Goal: Entertainment & Leisure: Consume media (video, audio)

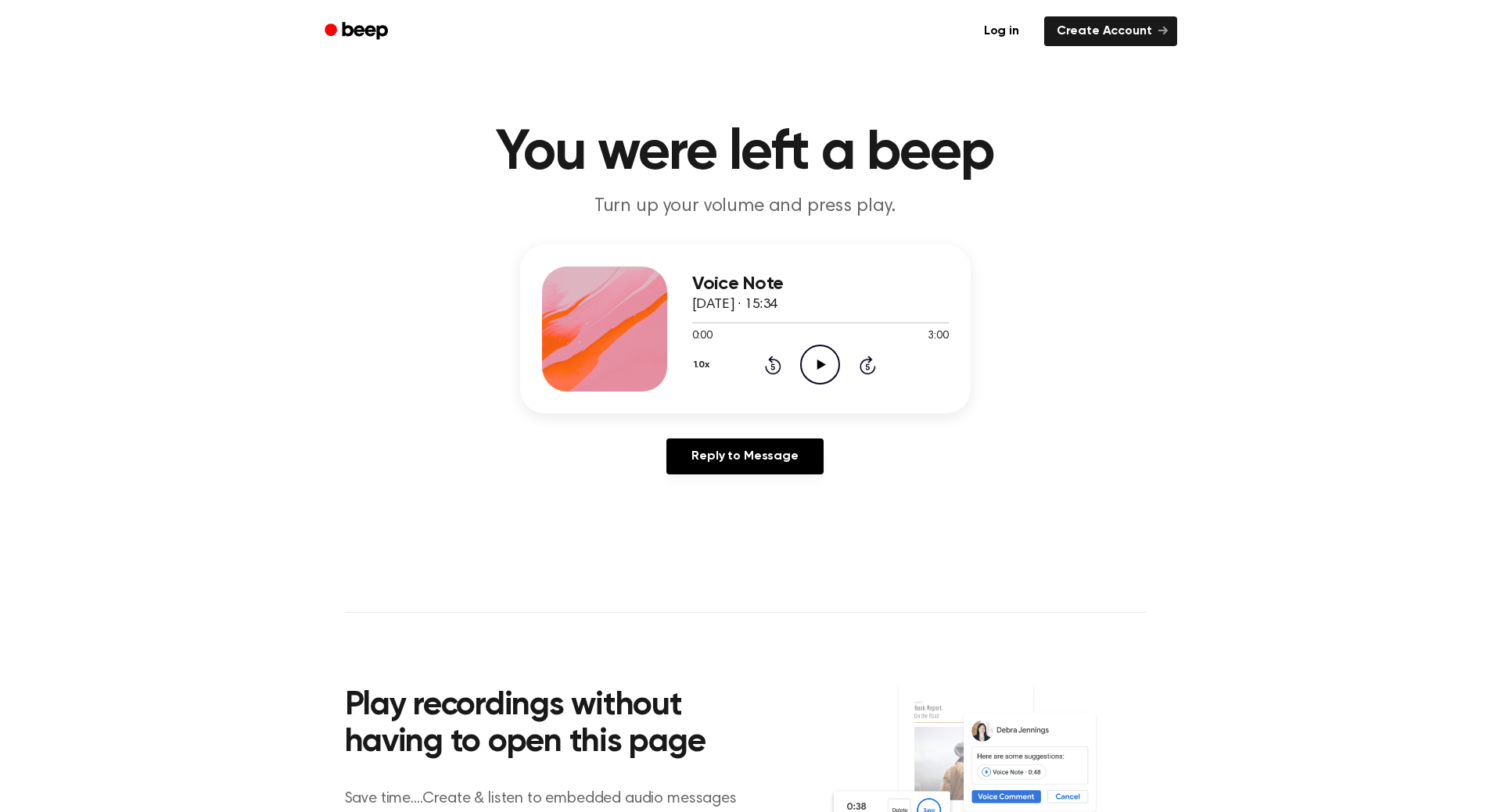
click at [813, 376] on icon "Play Audio" at bounding box center [819, 365] width 40 height 40
click at [742, 317] on div at bounding box center [819, 322] width 256 height 13
click at [720, 322] on div at bounding box center [819, 322] width 256 height 13
click at [827, 368] on icon "Pause Audio" at bounding box center [819, 365] width 40 height 40
click at [820, 357] on icon "Play Audio" at bounding box center [819, 365] width 40 height 40
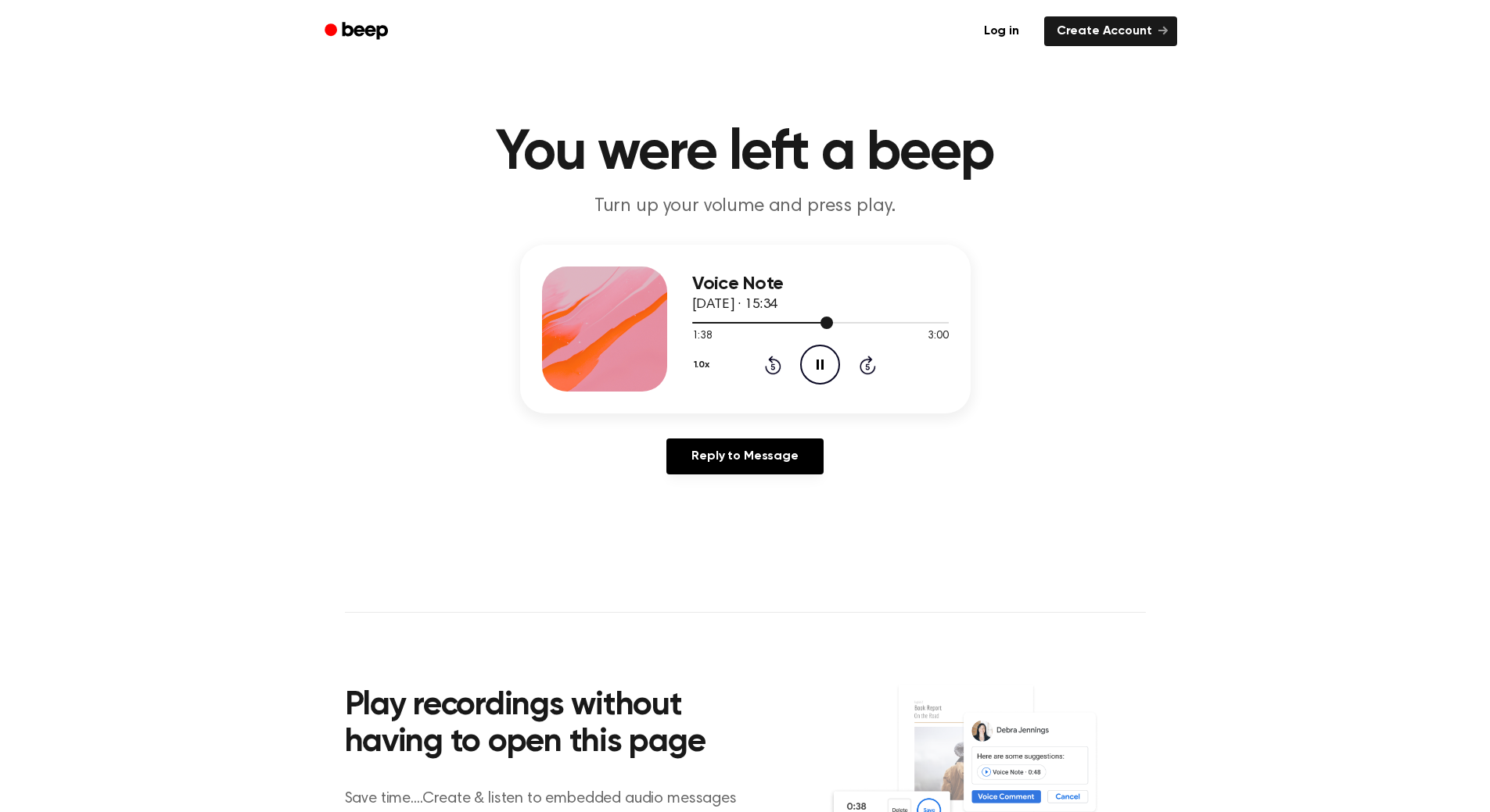
click at [912, 326] on div at bounding box center [819, 322] width 256 height 13
click at [927, 322] on div at bounding box center [819, 322] width 256 height 13
click at [935, 320] on div at bounding box center [819, 322] width 256 height 13
click at [815, 367] on icon "Play Audio" at bounding box center [819, 365] width 40 height 40
drag, startPoint x: 697, startPoint y: 322, endPoint x: 677, endPoint y: 316, distance: 20.9
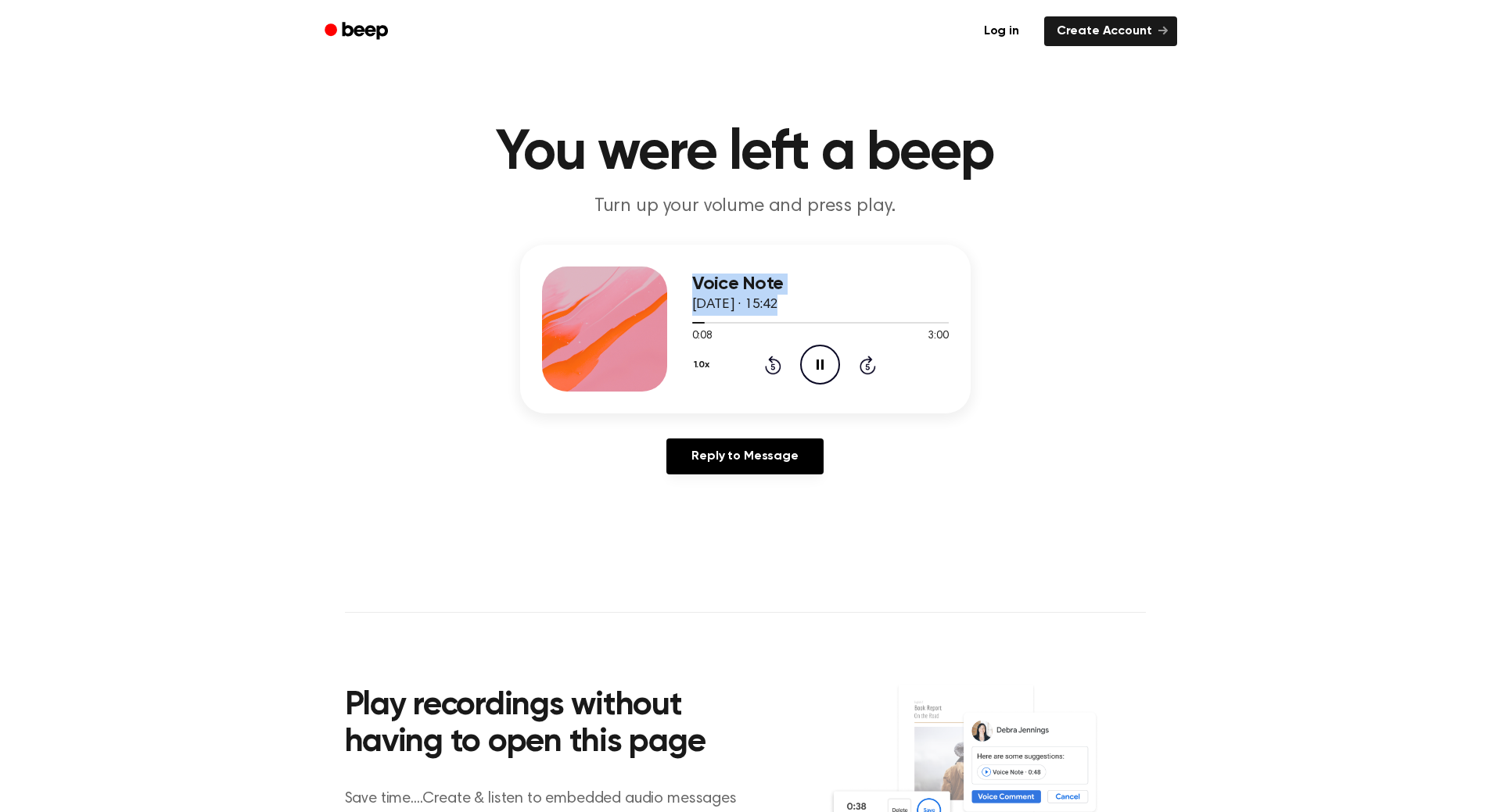
click at [677, 316] on div "Voice Note [DATE] · 15:42 0:08 3:00 Your browser does not support the [object O…" at bounding box center [745, 330] width 450 height 169
click at [695, 320] on div at bounding box center [819, 322] width 256 height 13
click at [691, 320] on span at bounding box center [692, 323] width 13 height 13
click at [823, 364] on icon at bounding box center [821, 365] width 9 height 10
